Goal: Information Seeking & Learning: Learn about a topic

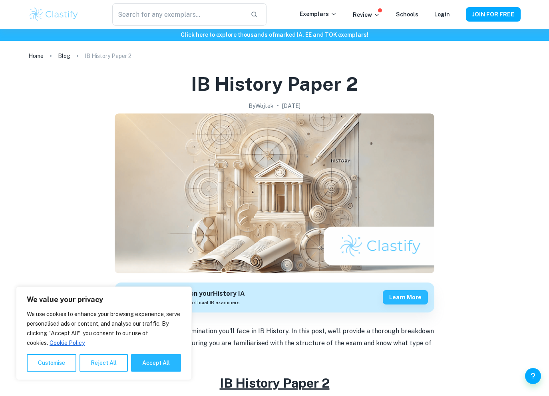
click at [155, 363] on button "Accept All" at bounding box center [156, 363] width 50 height 18
checkbox input "true"
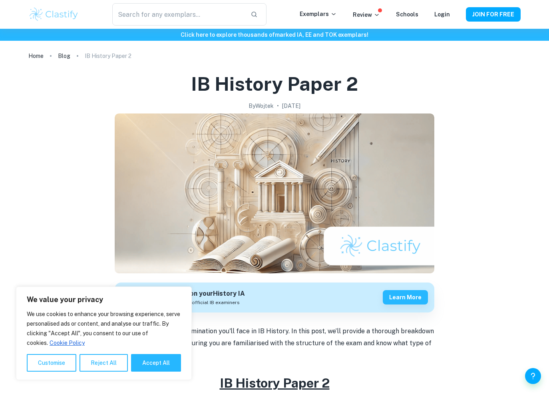
checkbox input "true"
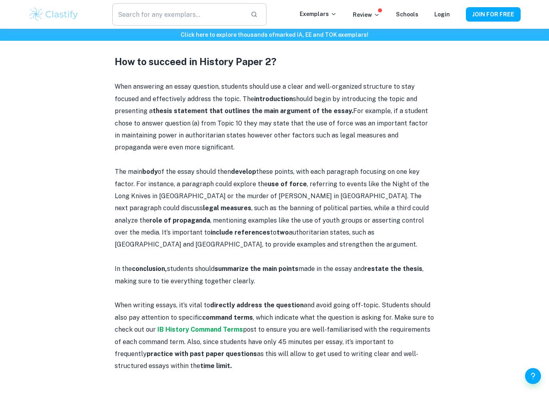
scroll to position [684, 0]
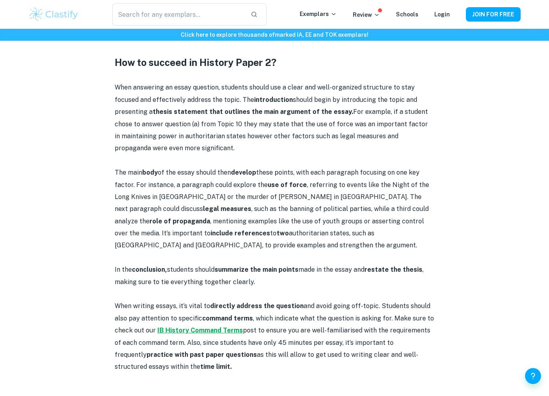
click at [202, 327] on strong "IB History Command Terms" at bounding box center [201, 331] width 86 height 8
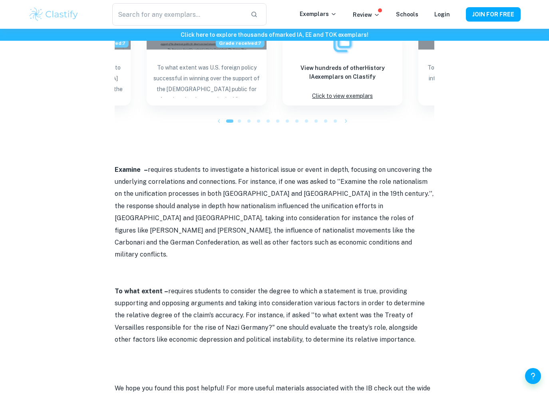
scroll to position [835, 0]
